Goal: Task Accomplishment & Management: Manage account settings

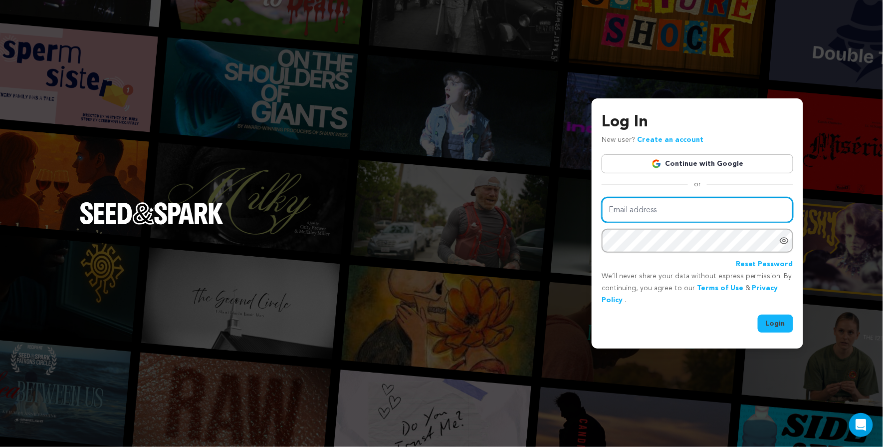
type input "sarmiite.poga@gmail.com"
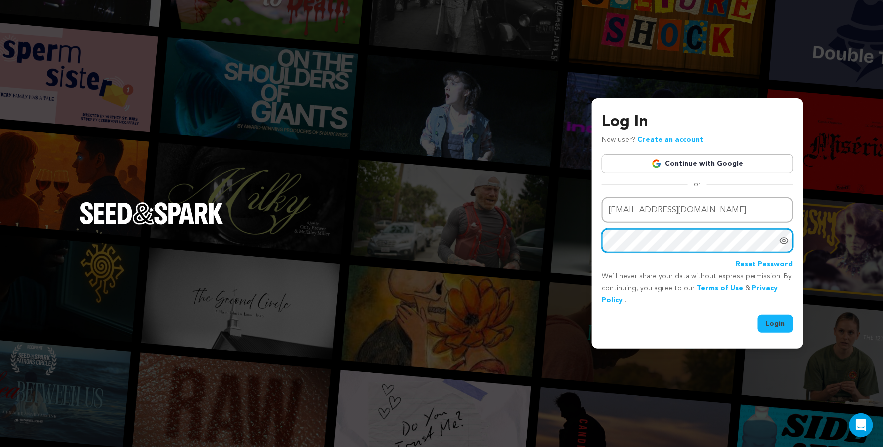
click at [777, 322] on button "Login" at bounding box center [775, 323] width 35 height 18
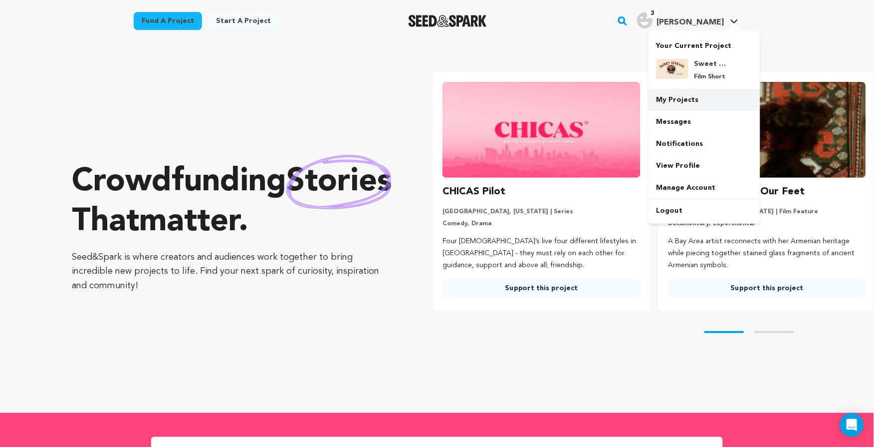
scroll to position [0, 190]
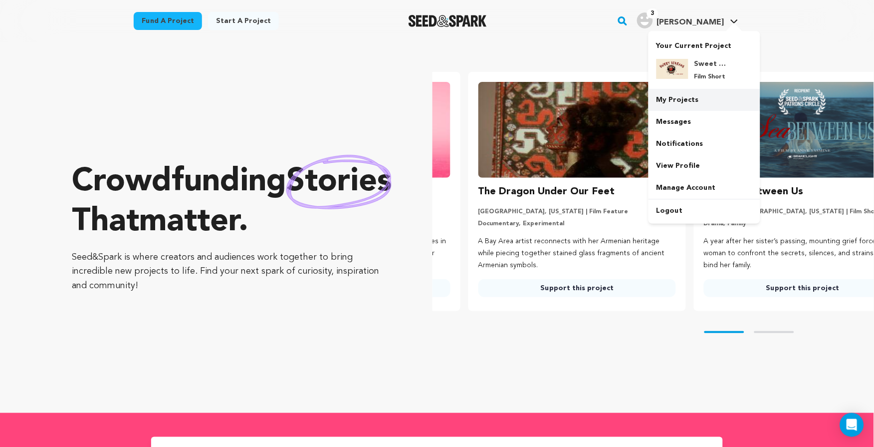
click at [684, 102] on link "My Projects" at bounding box center [705, 100] width 112 height 22
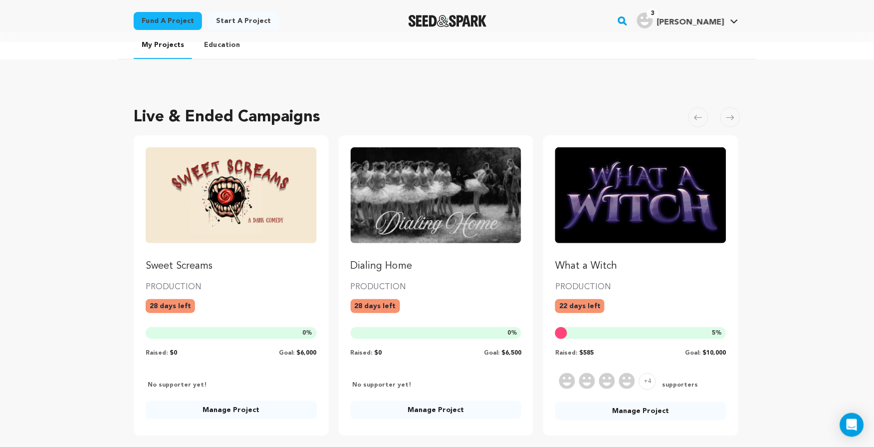
scroll to position [84, 0]
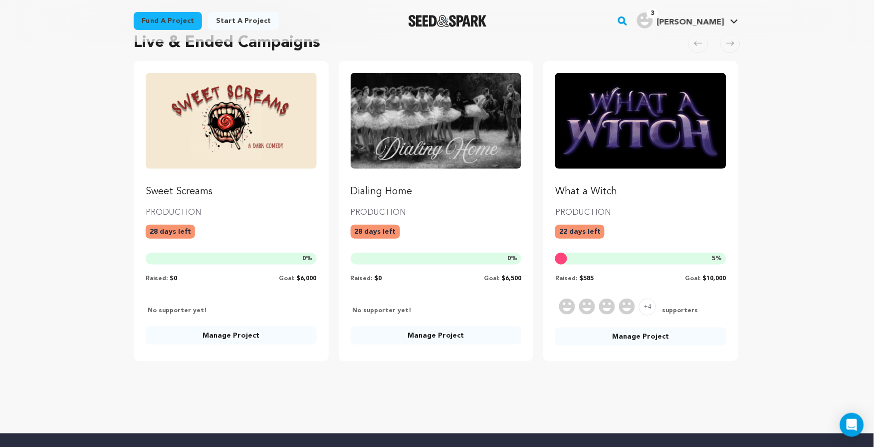
click at [602, 195] on p "What a Witch" at bounding box center [641, 192] width 171 height 14
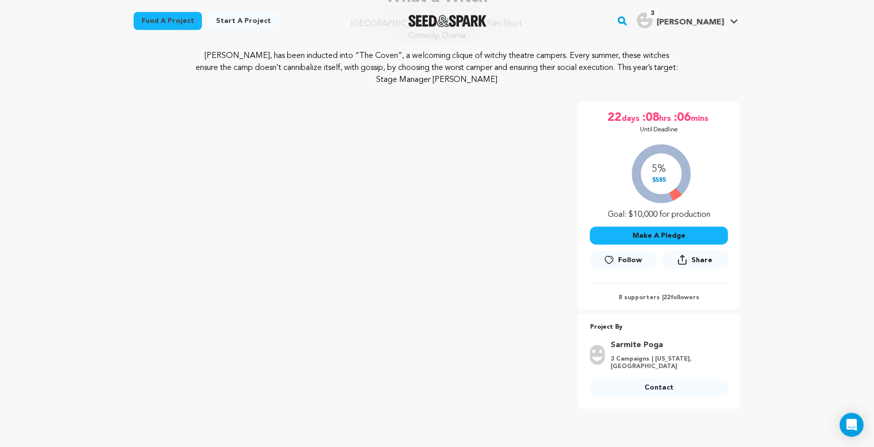
scroll to position [182, 0]
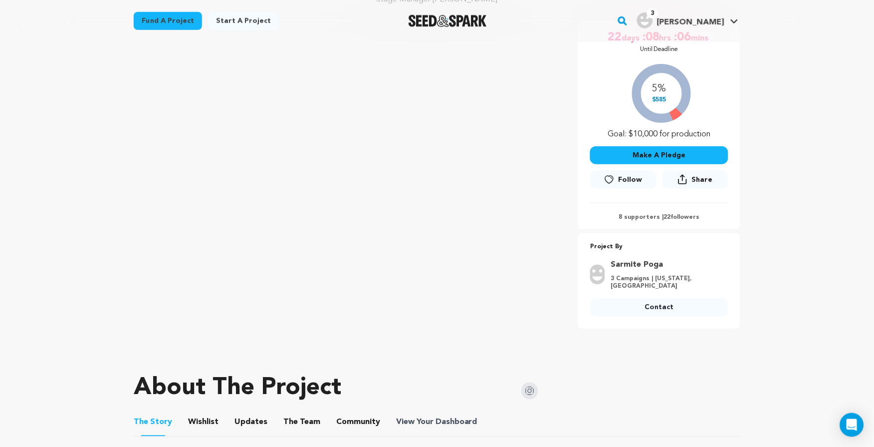
click at [436, 416] on span "Dashboard" at bounding box center [457, 422] width 42 height 12
